Goal: Task Accomplishment & Management: Use online tool/utility

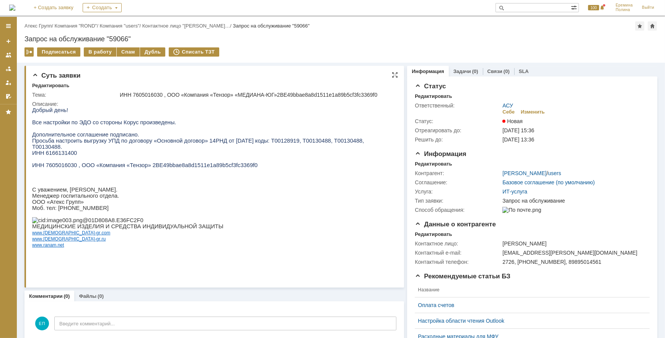
click at [61, 150] on span "ИНН 6166131400" at bounding box center [54, 153] width 45 height 6
copy span "6166131400"
drag, startPoint x: 140, startPoint y: 161, endPoint x: 233, endPoint y: 165, distance: 93.8
click at [233, 165] on span "ИНН 7605016030 , ООО «Компания «Тензор» 2BE49bbae8a8d1511e1a89b5cf3fc3369f0" at bounding box center [144, 165] width 225 height 6
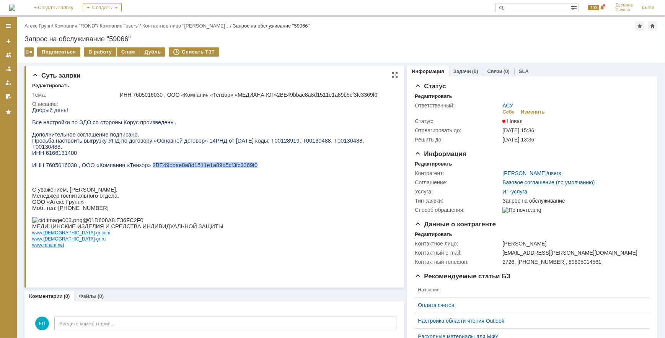
copy span "2BE49bbae8a8d1511e1a89b5cf3fc3369f0"
drag, startPoint x: 103, startPoint y: 51, endPoint x: 131, endPoint y: 75, distance: 37.4
click at [102, 51] on div "В работу" at bounding box center [100, 51] width 33 height 9
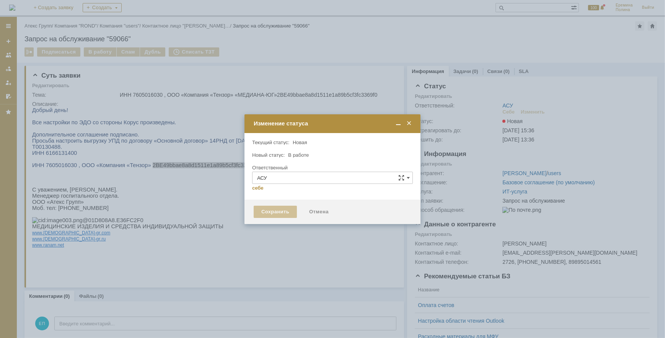
type input "[PERSON_NAME]"
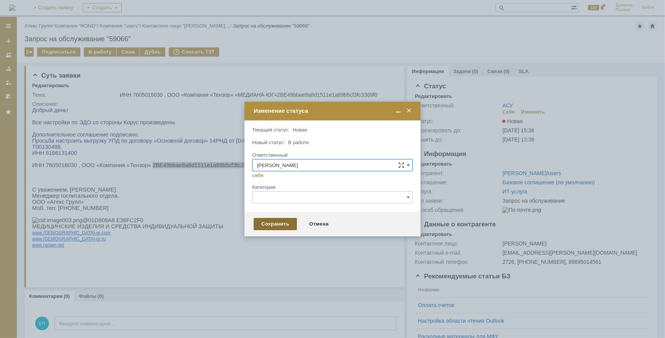
click at [278, 222] on div "Сохранить" at bounding box center [275, 224] width 43 height 12
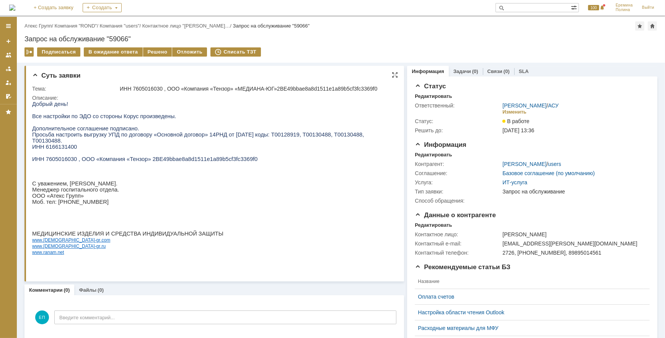
click at [65, 145] on span "ИНН 6166131400" at bounding box center [54, 146] width 45 height 6
click at [64, 145] on span "ИНН 6166131400" at bounding box center [54, 146] width 45 height 6
copy span "6166131400"
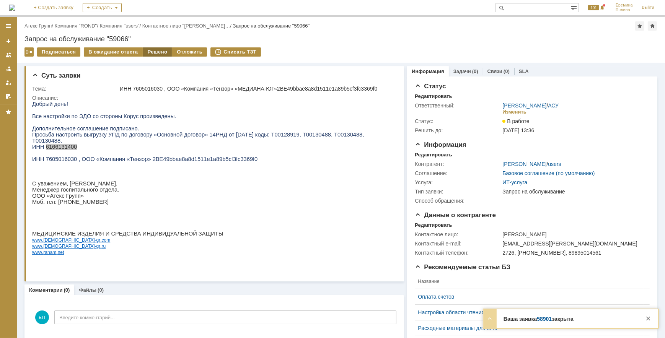
click at [152, 54] on div "Решено" at bounding box center [157, 51] width 29 height 9
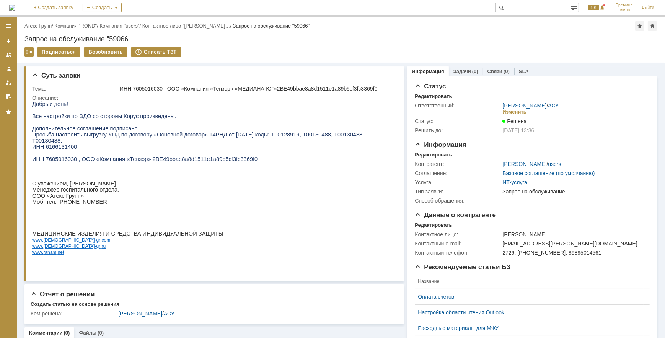
click at [46, 28] on link "Атекс Групп" at bounding box center [37, 26] width 27 height 6
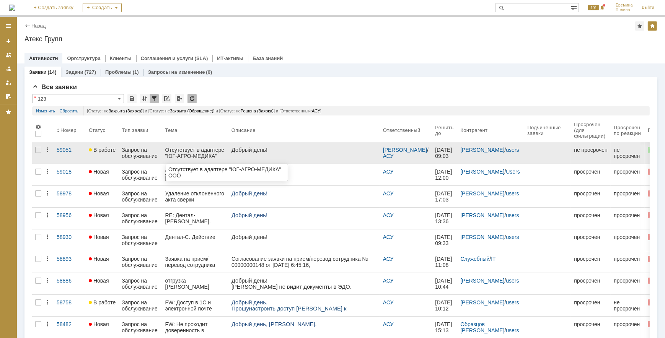
click at [176, 149] on div "Отсутствует в адаптере "ЮГ-АГРО-МЕДИКА" ООО" at bounding box center [195, 153] width 60 height 12
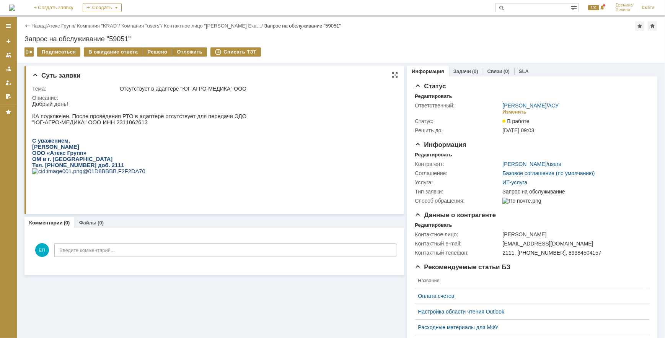
click at [115, 124] on p ""ЮГ-АГРО-МЕДИКА" ООО ИНН 2311062613" at bounding box center [139, 122] width 214 height 6
copy p "2311062613"
click at [146, 52] on div "Решено" at bounding box center [157, 51] width 29 height 9
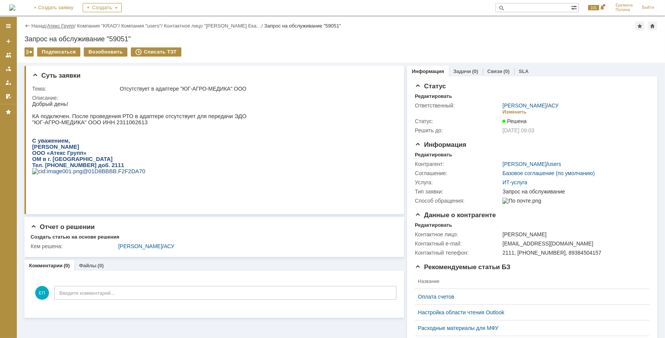
click at [55, 27] on link "Атекс Групп" at bounding box center [60, 26] width 27 height 6
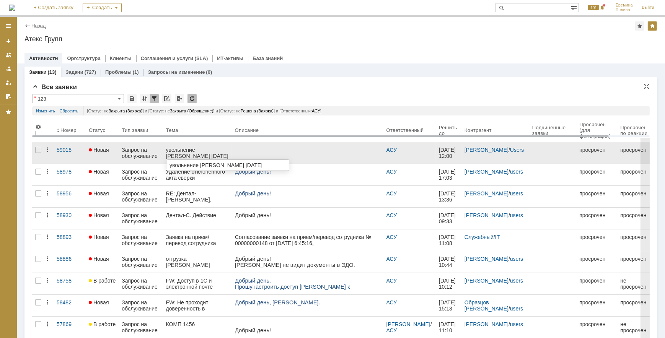
click at [194, 147] on div "увольнение Ельшина А.В. 19.09.2025" at bounding box center [197, 153] width 63 height 12
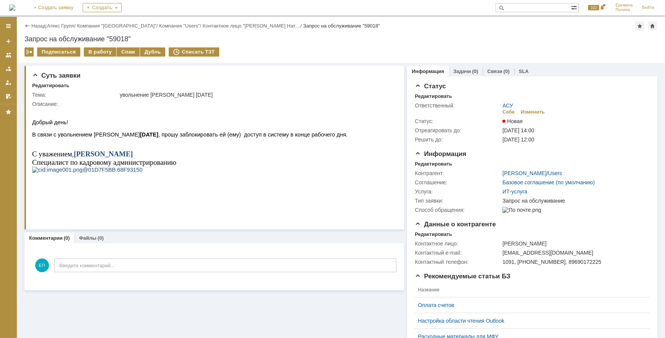
click at [338, 43] on div "Назад | Атекс Групп / Компания "Moscow" / Компания "Users" / Контактное лицо "Л…" at bounding box center [341, 40] width 648 height 46
click at [304, 36] on div "Запрос на обслуживание "59018"" at bounding box center [340, 39] width 633 height 8
click at [304, 44] on div "Назад | Атекс Групп / Компания "Moscow" / Компания "Users" / Контактное лицо "Л…" at bounding box center [341, 40] width 648 height 46
click at [307, 44] on div "Назад | Атекс Групп / Компания "Moscow" / Компания "Users" / Контактное лицо "Л…" at bounding box center [341, 40] width 648 height 46
